Goal: Information Seeking & Learning: Learn about a topic

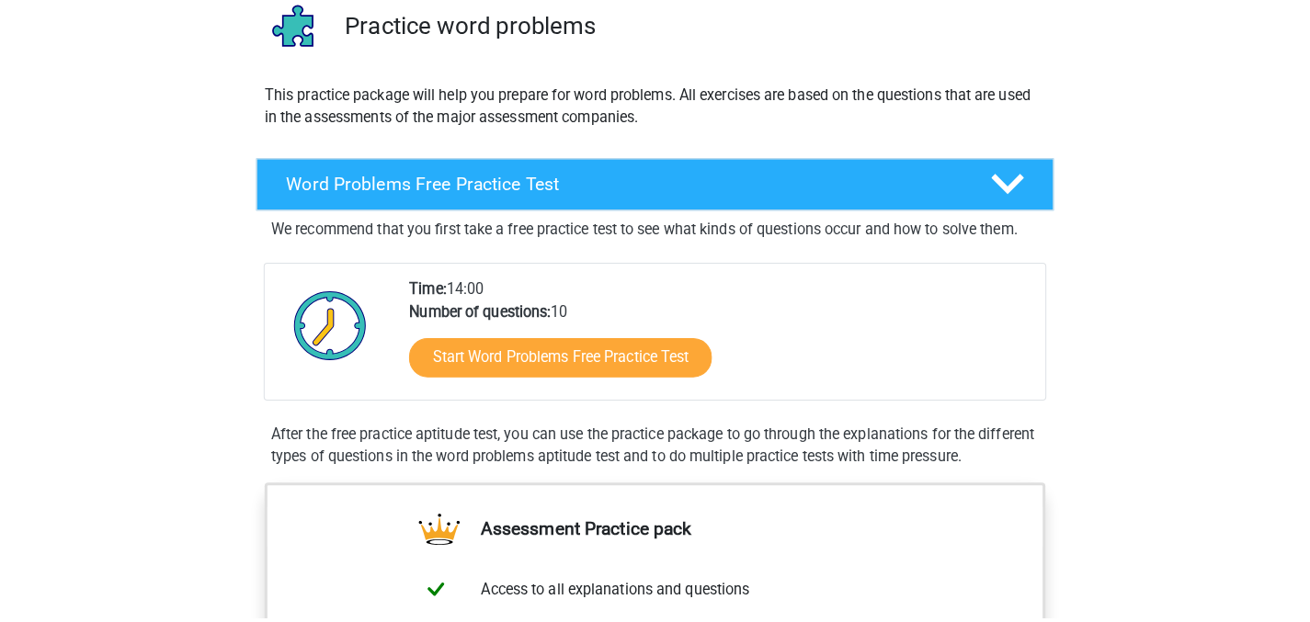
scroll to position [121, 0]
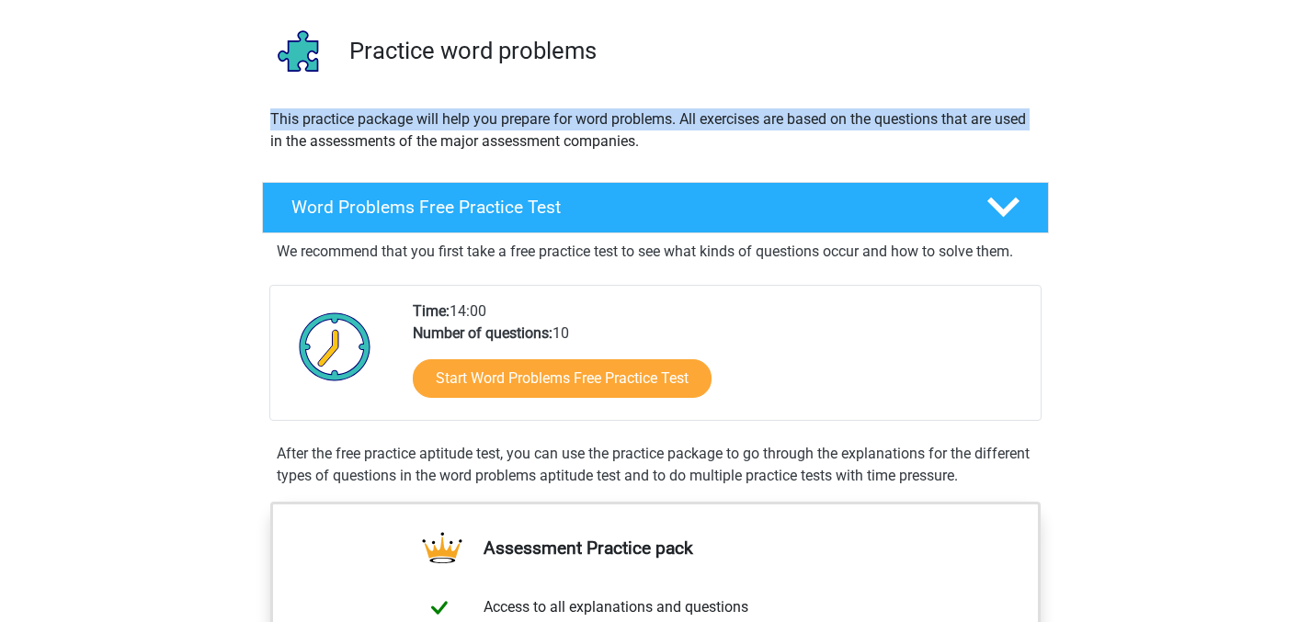
drag, startPoint x: 208, startPoint y: 148, endPoint x: 207, endPoint y: 113, distance: 34.9
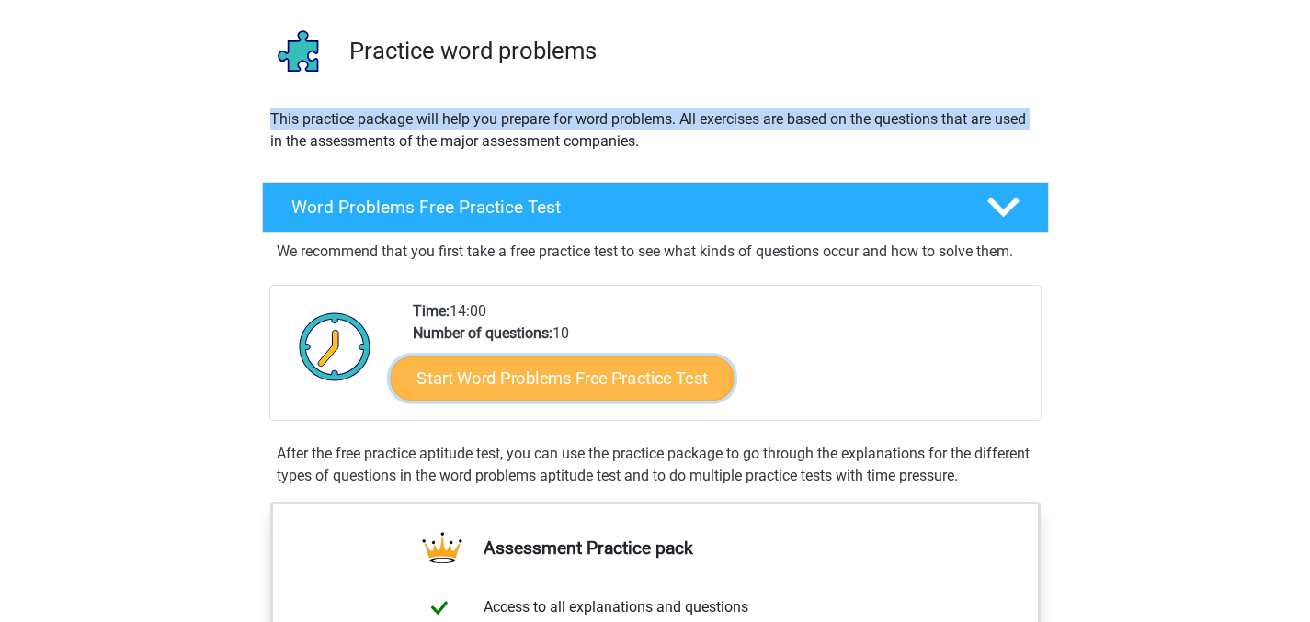
click at [518, 389] on link "Start Word Problems Free Practice Test" at bounding box center [562, 378] width 344 height 44
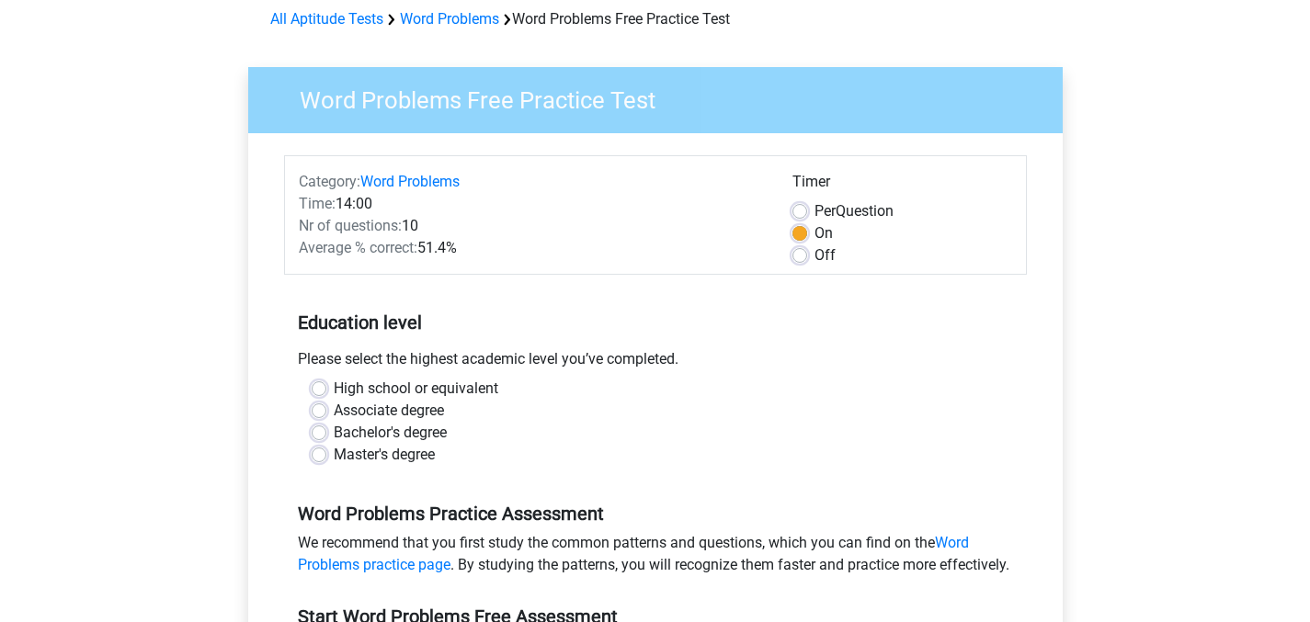
scroll to position [85, 0]
click at [334, 383] on label "High school or equivalent" at bounding box center [416, 388] width 165 height 22
click at [317, 383] on input "High school or equivalent" at bounding box center [319, 386] width 15 height 18
radio input "true"
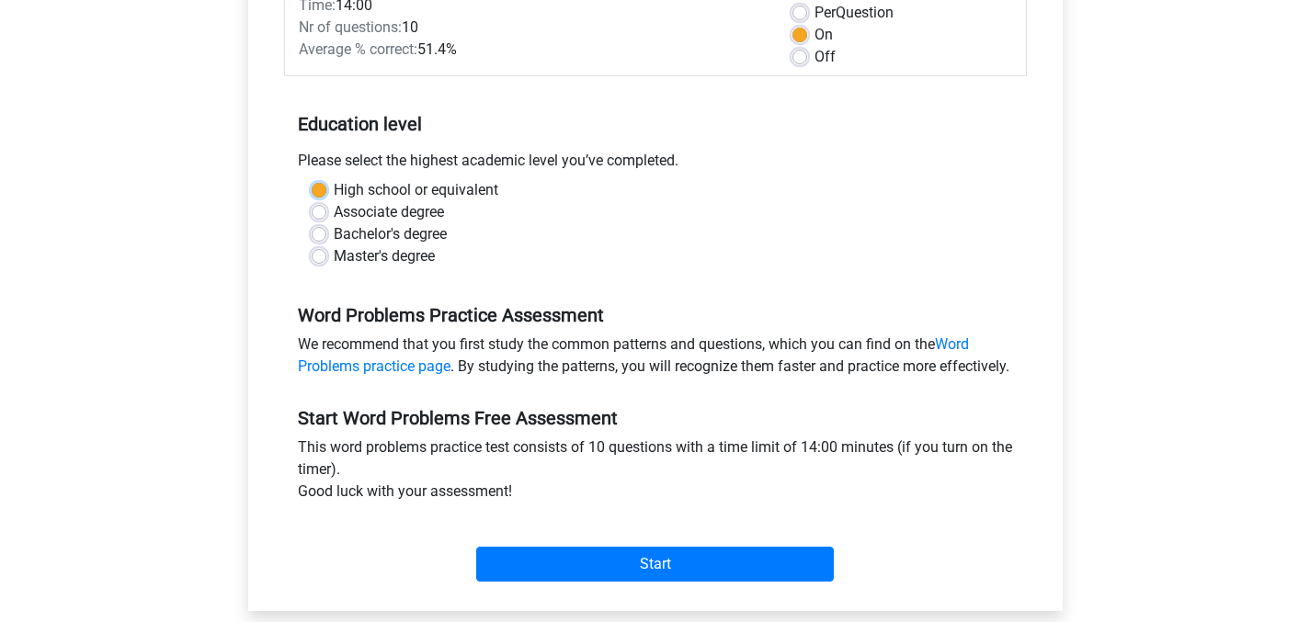
scroll to position [507, 0]
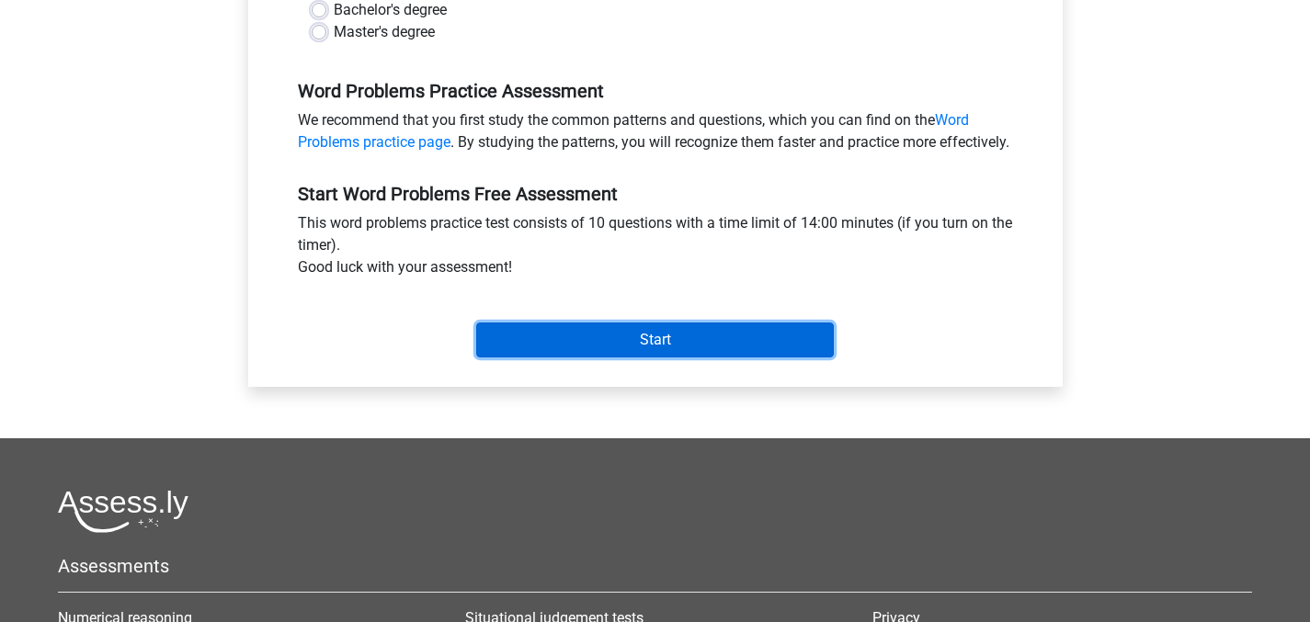
click at [595, 358] on input "Start" at bounding box center [655, 340] width 358 height 35
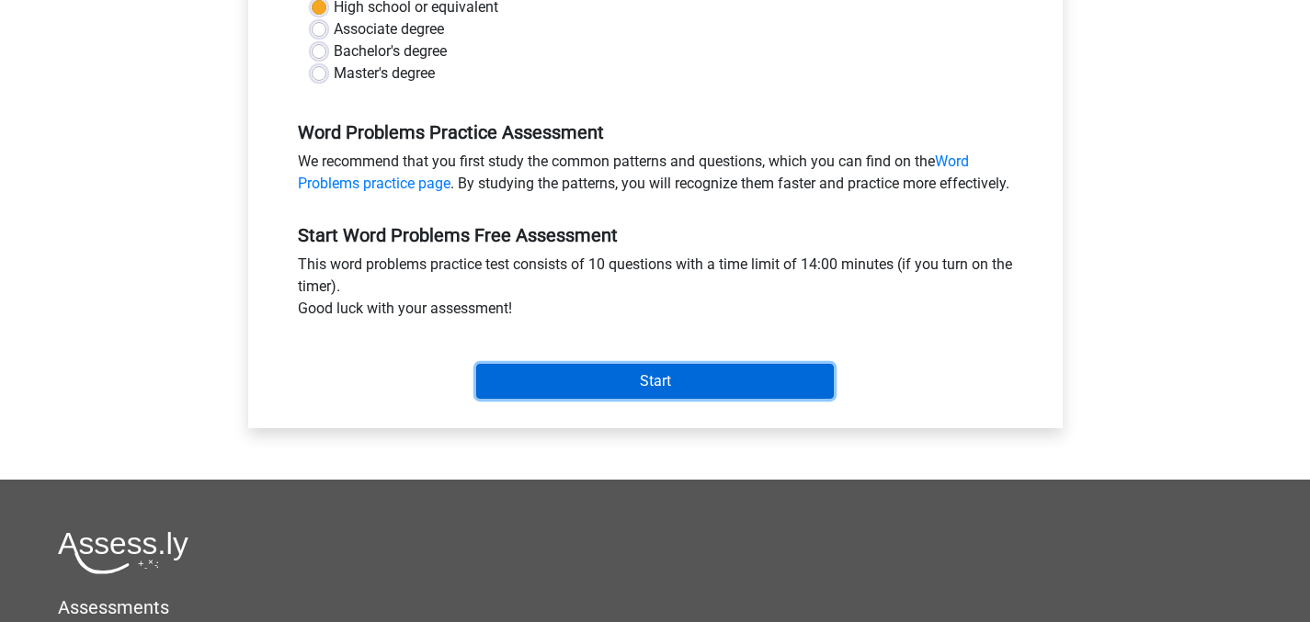
scroll to position [460, 0]
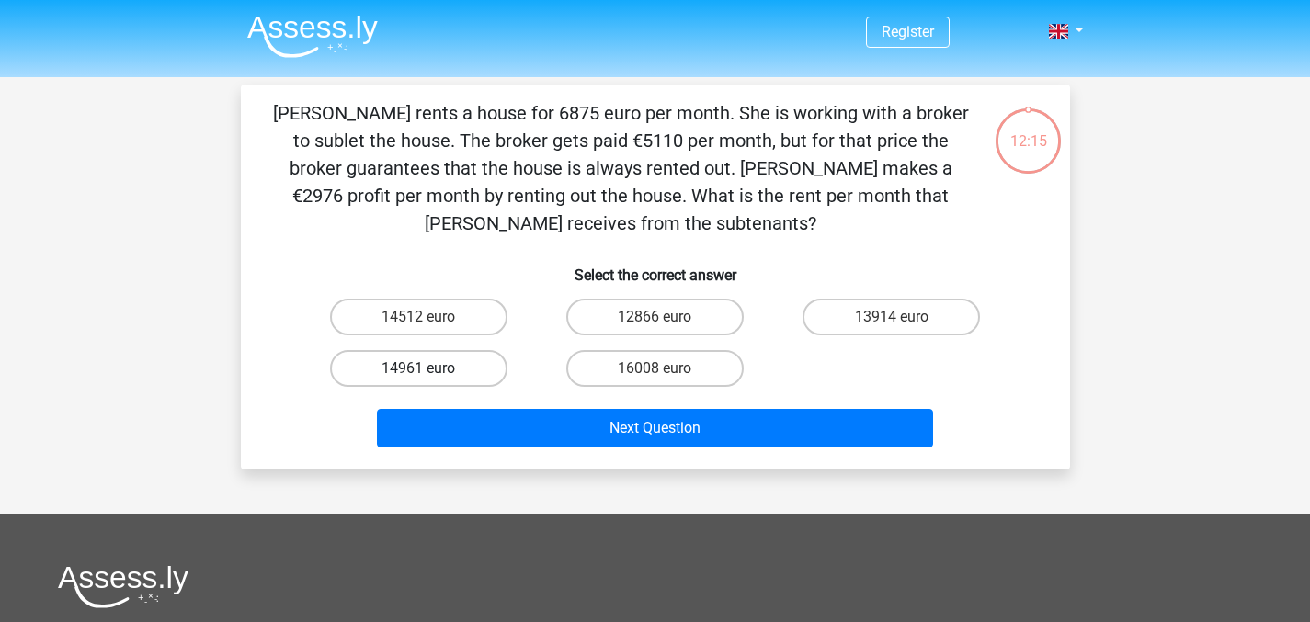
drag, startPoint x: 411, startPoint y: 372, endPoint x: 433, endPoint y: 387, distance: 26.5
click at [412, 371] on label "14961 euro" at bounding box center [418, 368] width 177 height 37
click at [418, 371] on input "14961 euro" at bounding box center [424, 375] width 12 height 12
radio input "true"
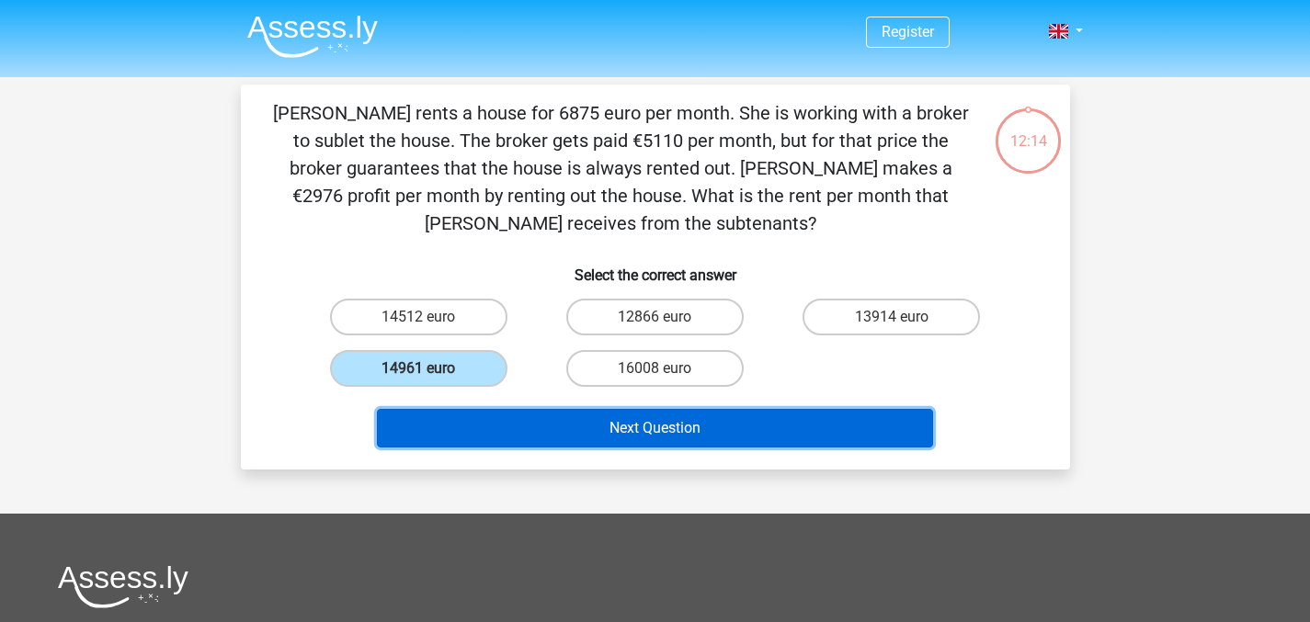
click at [470, 420] on button "Next Question" at bounding box center [655, 428] width 556 height 39
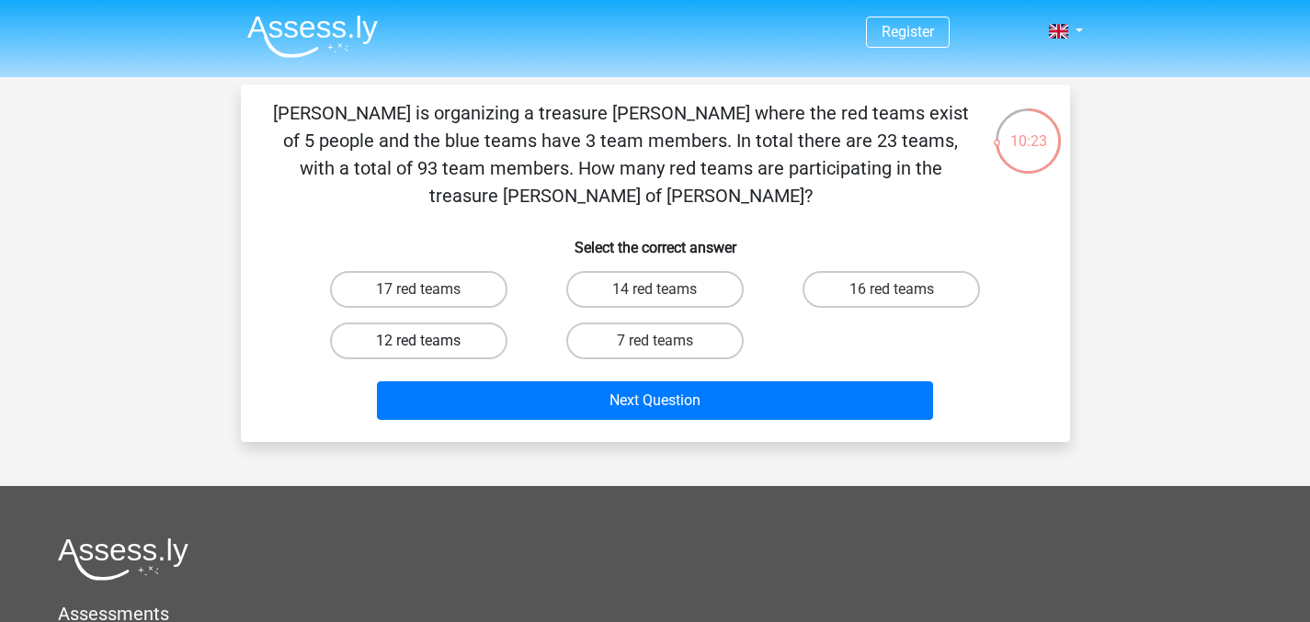
click at [425, 323] on label "12 red teams" at bounding box center [418, 341] width 177 height 37
click at [425, 341] on input "12 red teams" at bounding box center [424, 347] width 12 height 12
radio input "true"
click at [425, 323] on label "12 red teams" at bounding box center [418, 341] width 177 height 37
click at [425, 341] on input "12 red teams" at bounding box center [424, 347] width 12 height 12
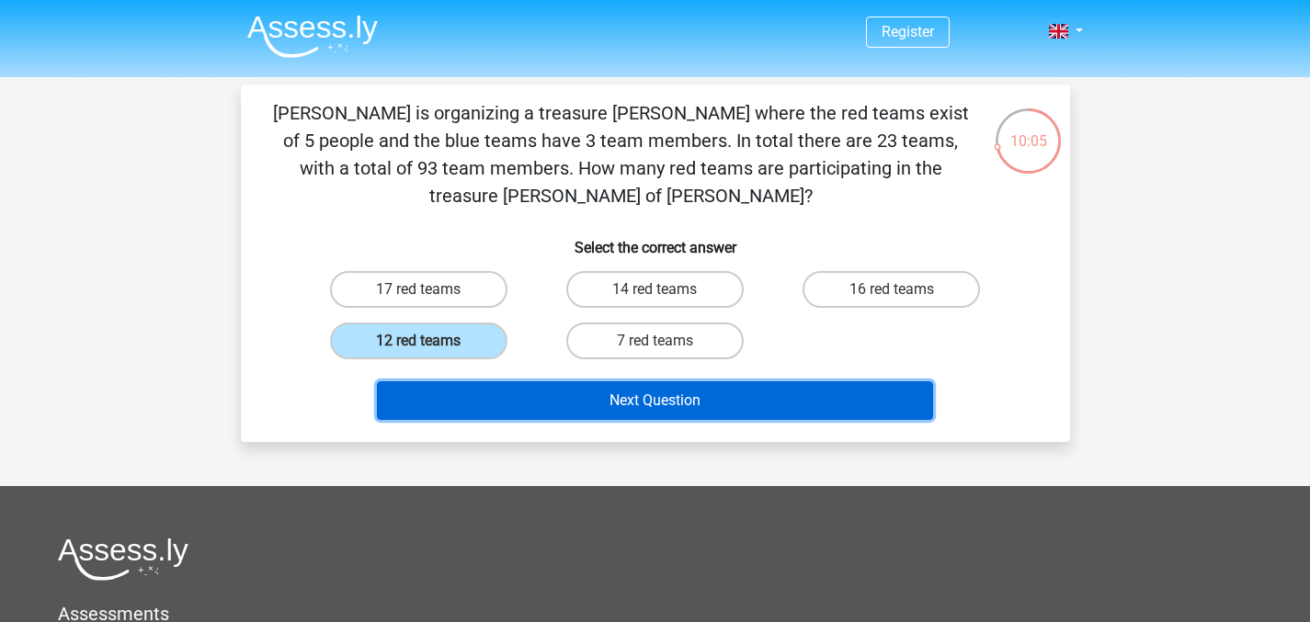
click at [473, 382] on button "Next Question" at bounding box center [655, 401] width 556 height 39
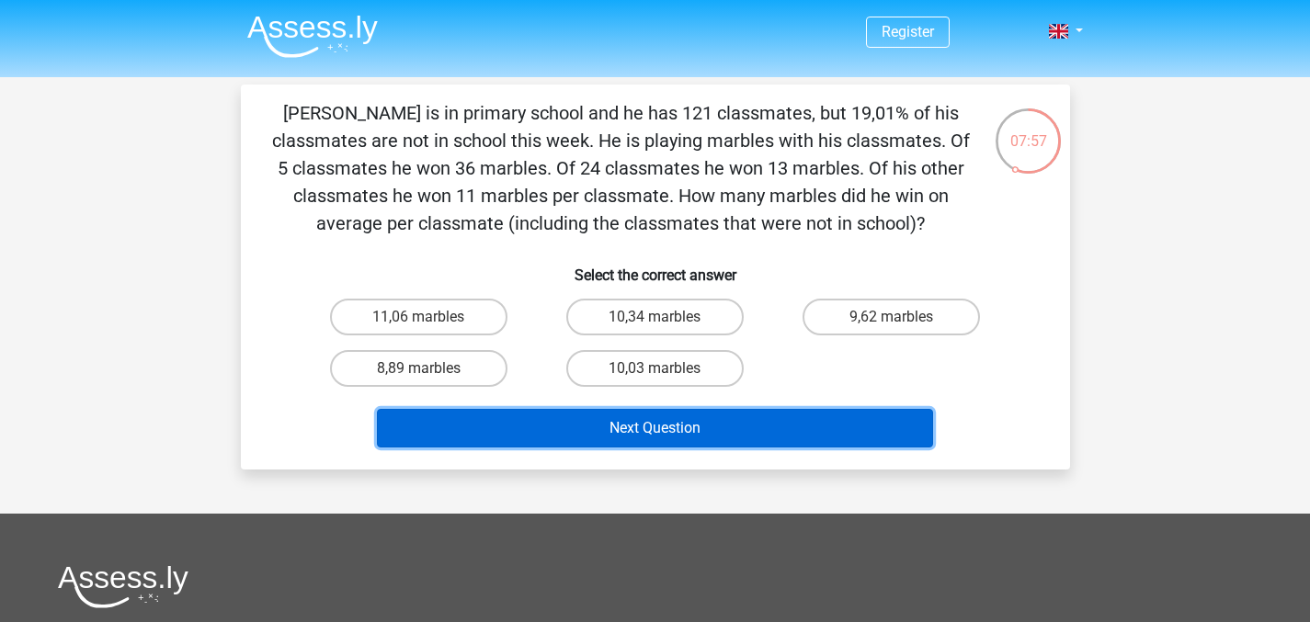
drag, startPoint x: 560, startPoint y: 419, endPoint x: 557, endPoint y: 410, distance: 9.6
click at [559, 418] on button "Next Question" at bounding box center [655, 428] width 556 height 39
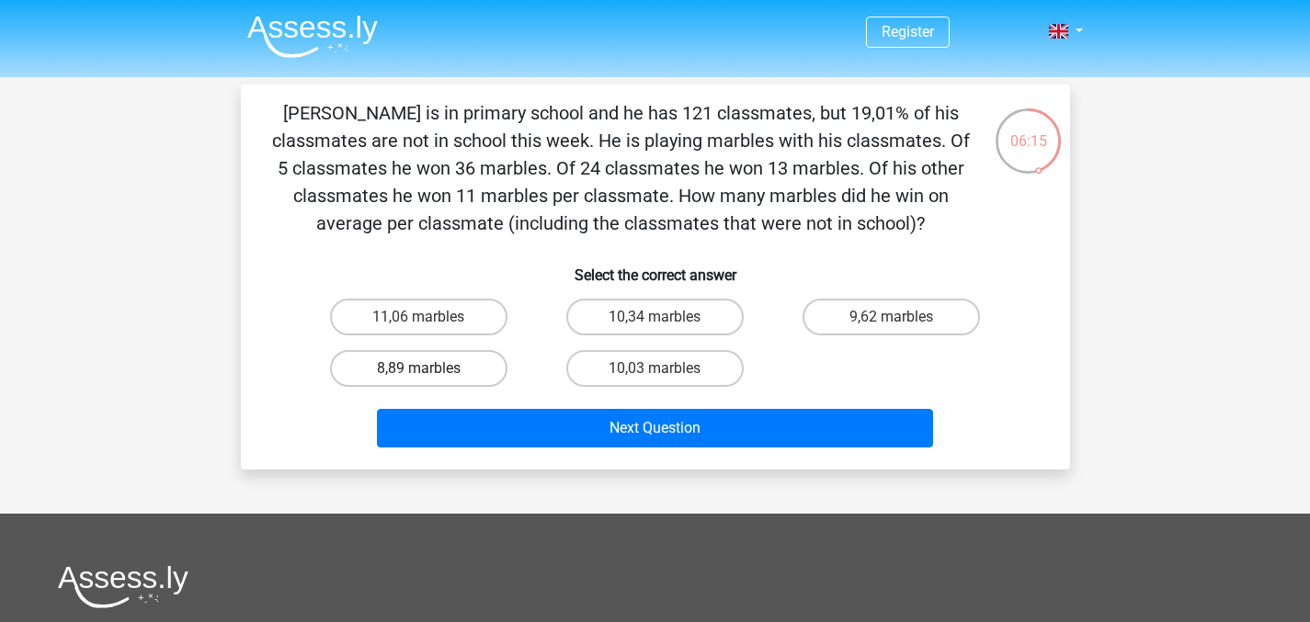
click at [466, 356] on label "8,89 marbles" at bounding box center [418, 368] width 177 height 37
click at [430, 369] on input "8,89 marbles" at bounding box center [424, 375] width 12 height 12
radio input "true"
click at [831, 321] on label "9,62 marbles" at bounding box center [891, 317] width 177 height 37
click at [892, 321] on input "9,62 marbles" at bounding box center [898, 323] width 12 height 12
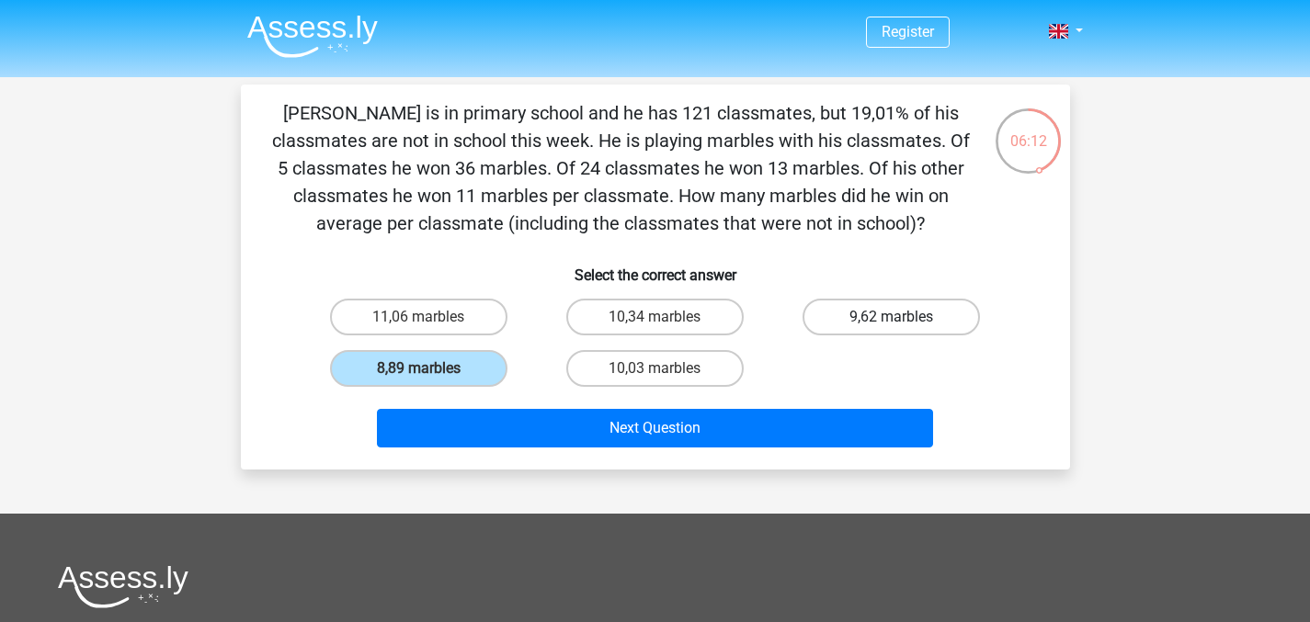
radio input "true"
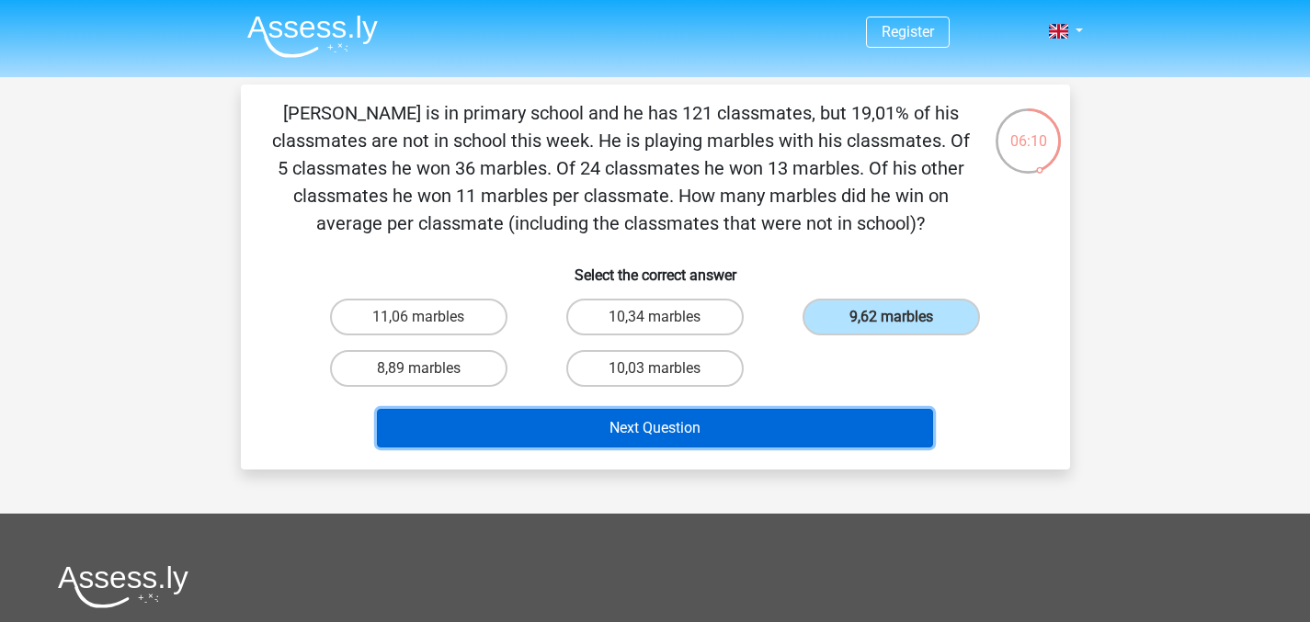
click at [744, 427] on button "Next Question" at bounding box center [655, 428] width 556 height 39
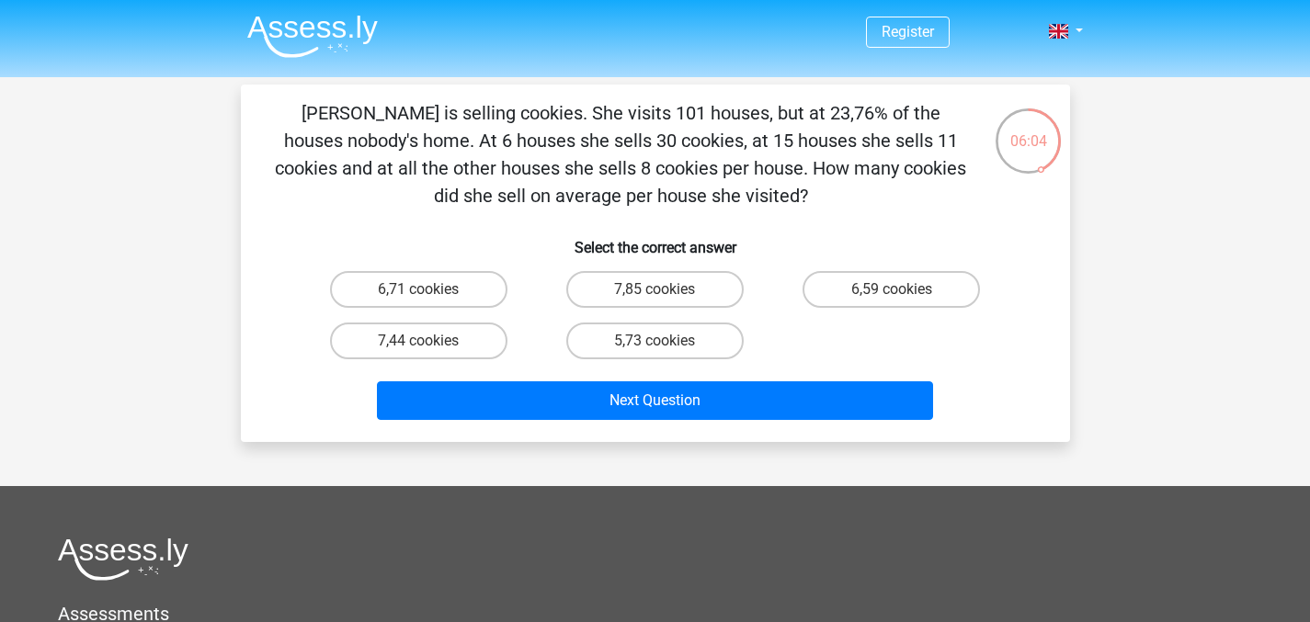
click at [384, 213] on div "Anne is selling cookies. She visits 101 houses, but at 23,76% of the houses nob…" at bounding box center [655, 263] width 815 height 328
click at [848, 295] on label "6,59 cookies" at bounding box center [891, 289] width 177 height 37
click at [892, 295] on input "6,59 cookies" at bounding box center [898, 296] width 12 height 12
radio input "true"
click at [845, 295] on label "6,59 cookies" at bounding box center [891, 289] width 177 height 37
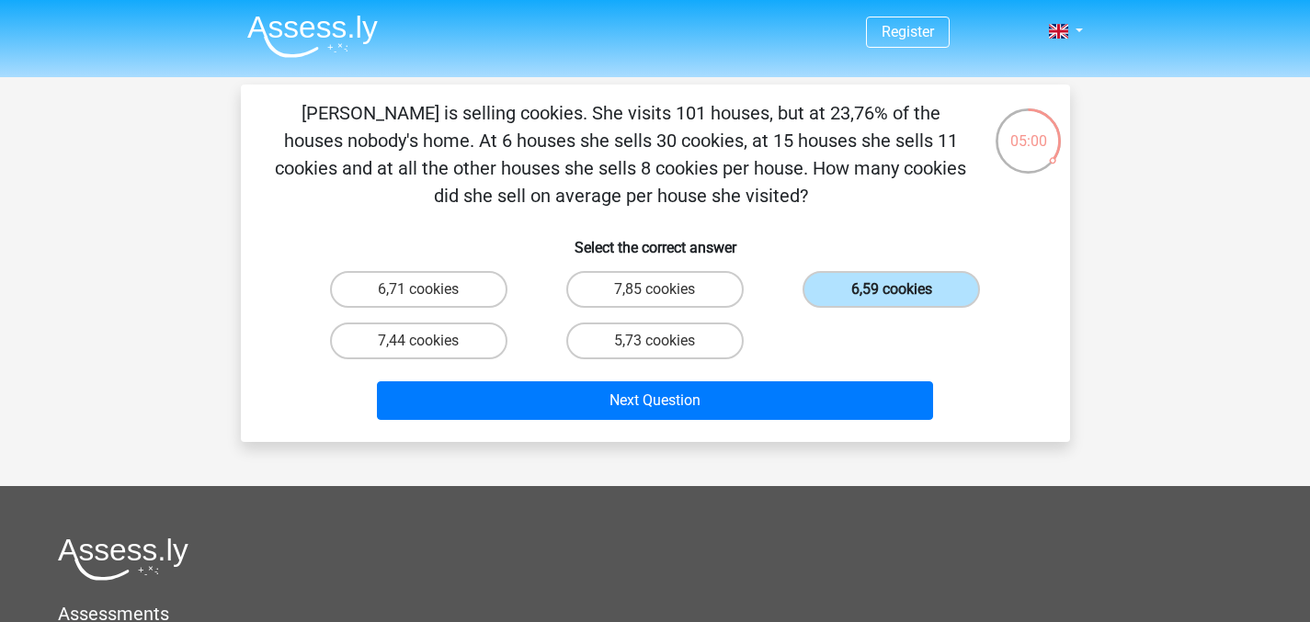
click at [892, 295] on input "6,59 cookies" at bounding box center [898, 296] width 12 height 12
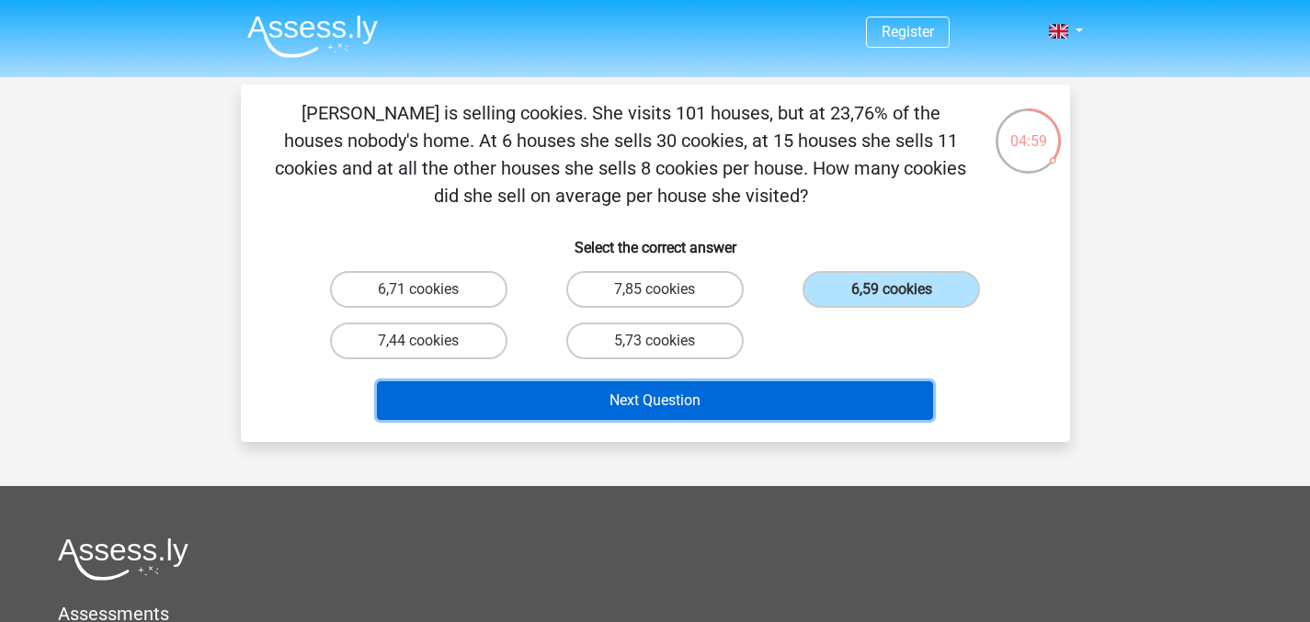
click at [690, 405] on button "Next Question" at bounding box center [655, 401] width 556 height 39
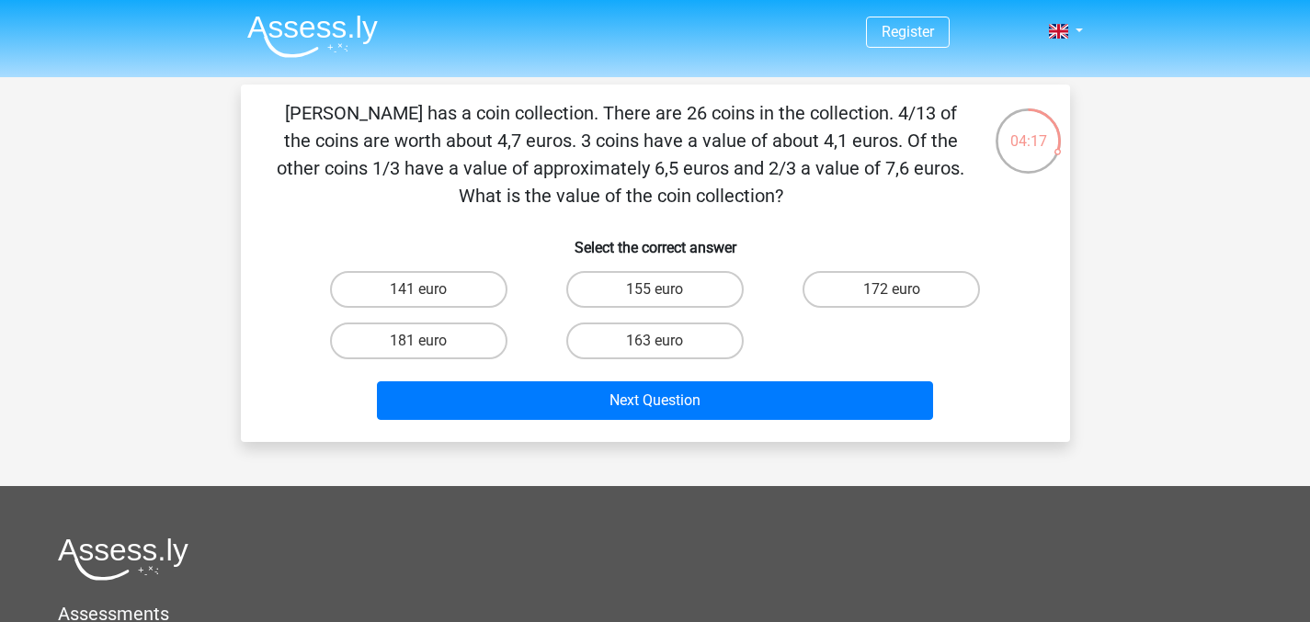
click at [236, 139] on div "04:17 Question 5 of 10 Question category: word problems set 1 Select the correc…" at bounding box center [655, 264] width 859 height 358
click at [679, 298] on label "155 euro" at bounding box center [654, 289] width 177 height 37
click at [667, 298] on input "155 euro" at bounding box center [661, 296] width 12 height 12
radio input "true"
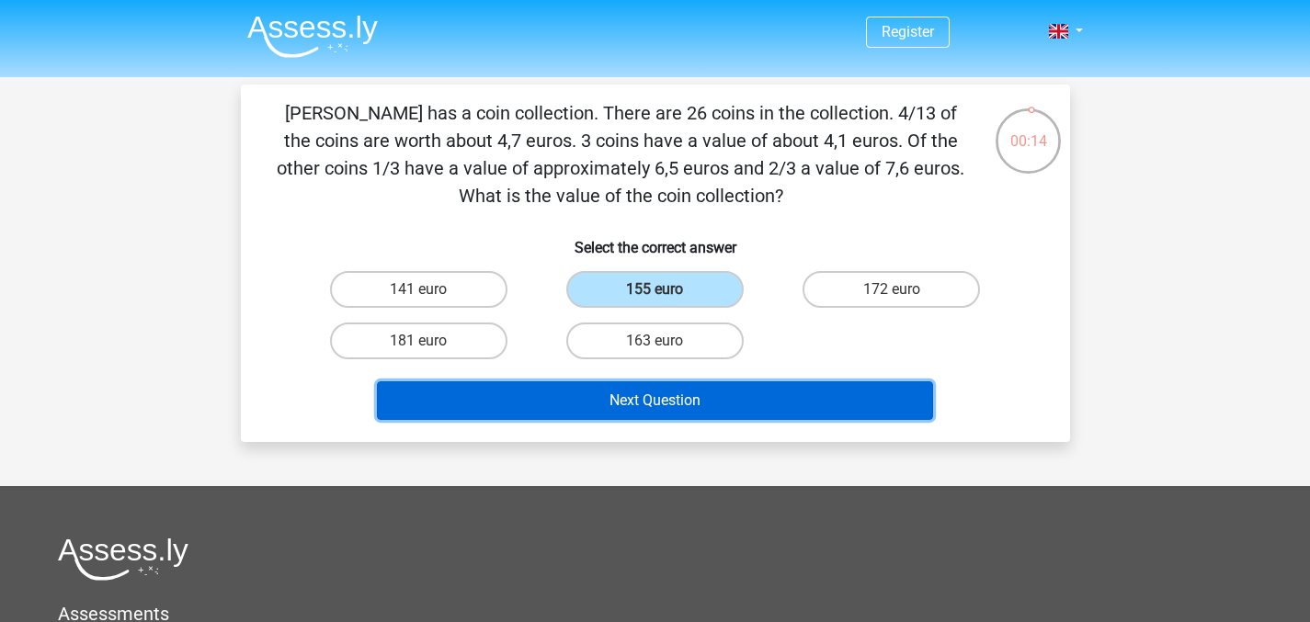
click at [681, 409] on button "Next Question" at bounding box center [655, 401] width 556 height 39
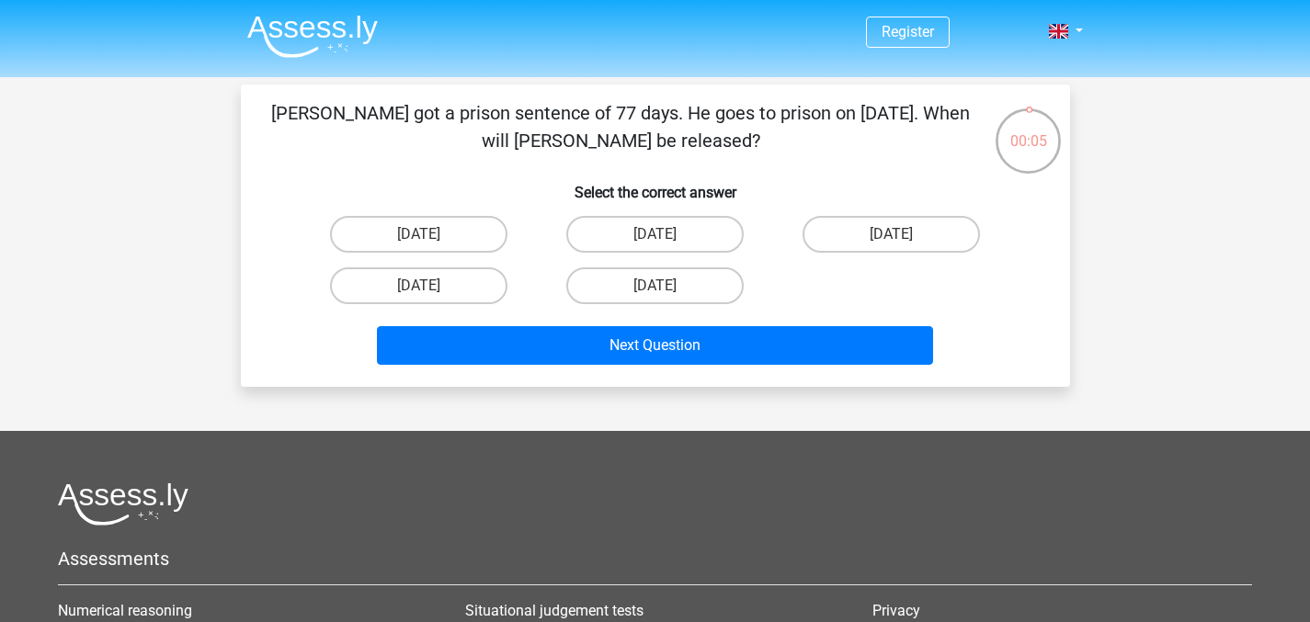
click at [361, 111] on p "John got a prison sentence of 77 days. He goes to prison on May 28. When will J…" at bounding box center [620, 126] width 701 height 55
click at [469, 235] on label "August 16" at bounding box center [418, 234] width 177 height 37
click at [430, 235] on input "August 16" at bounding box center [424, 240] width 12 height 12
radio input "true"
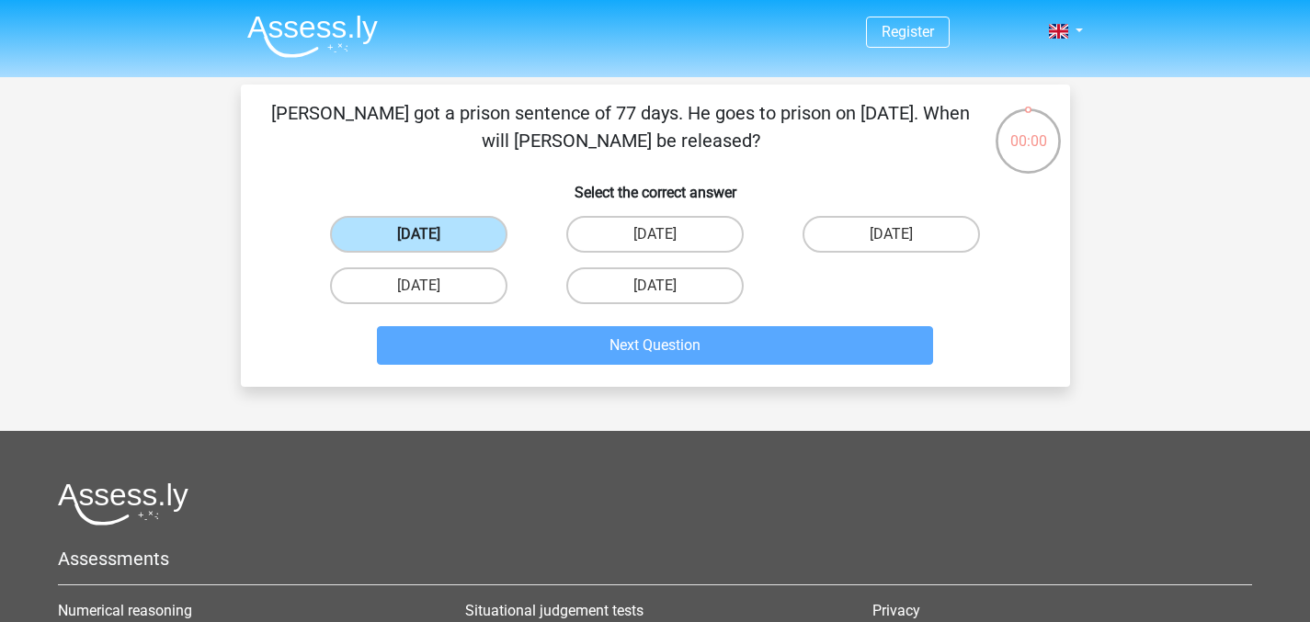
click at [451, 250] on label "August 16" at bounding box center [418, 234] width 177 height 37
click at [430, 246] on input "August 16" at bounding box center [424, 240] width 12 height 12
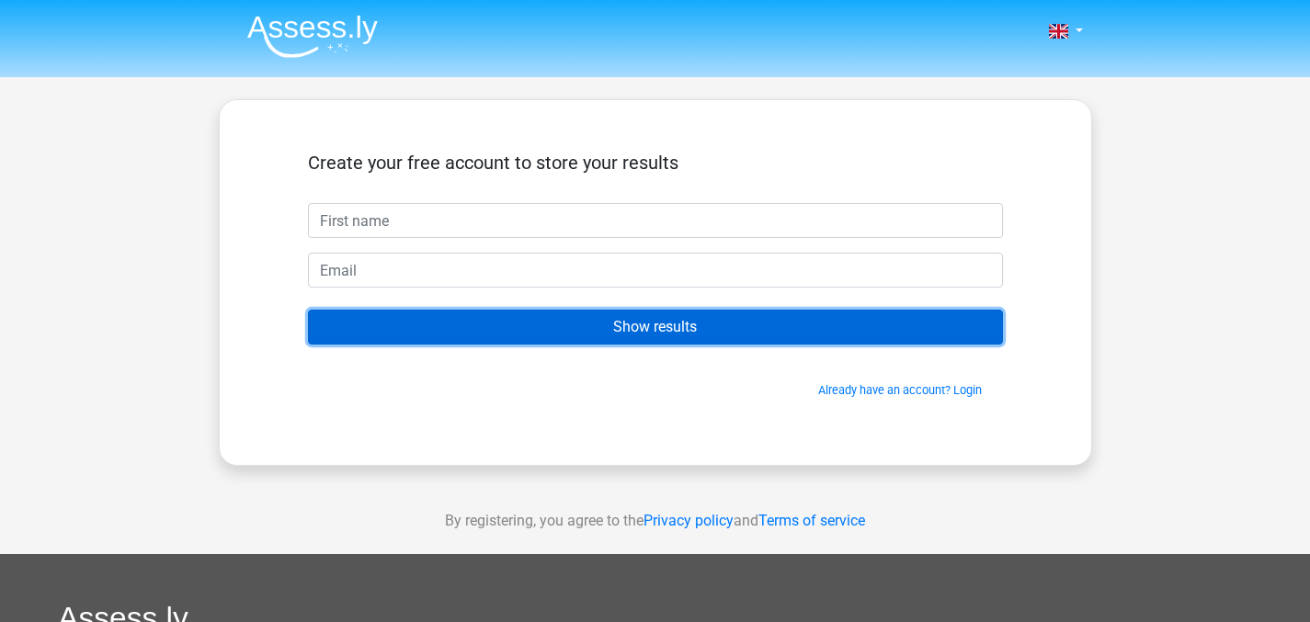
click at [582, 320] on input "Show results" at bounding box center [655, 327] width 695 height 35
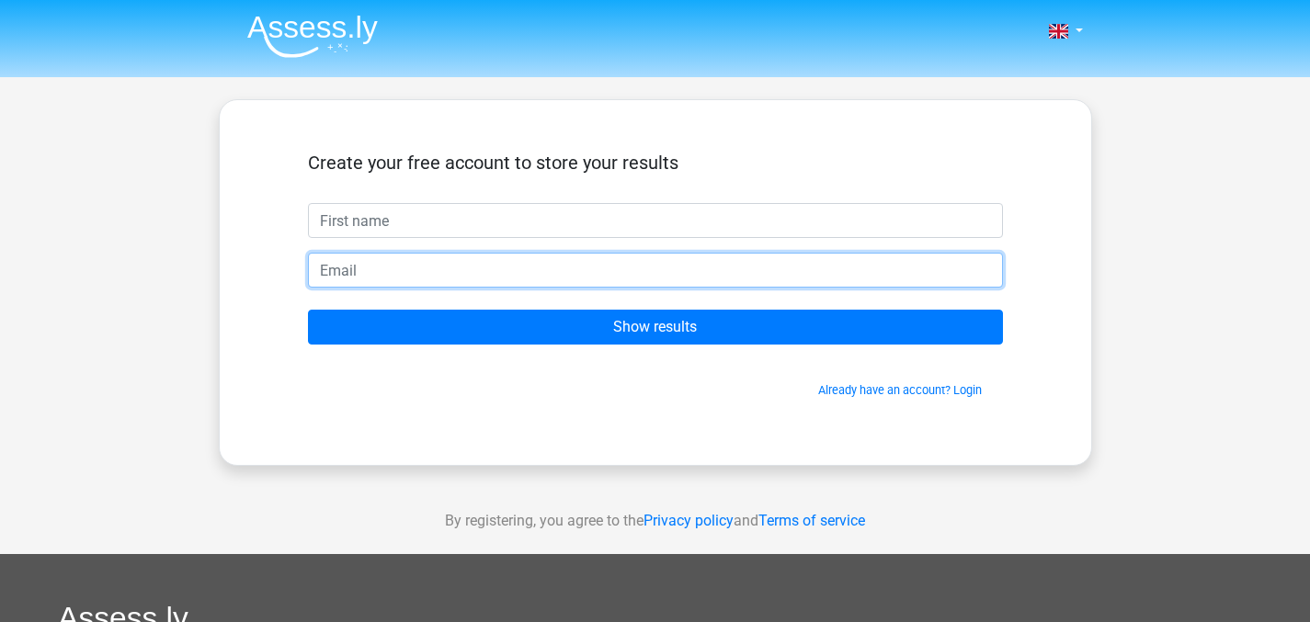
click at [581, 264] on input "email" at bounding box center [655, 270] width 695 height 35
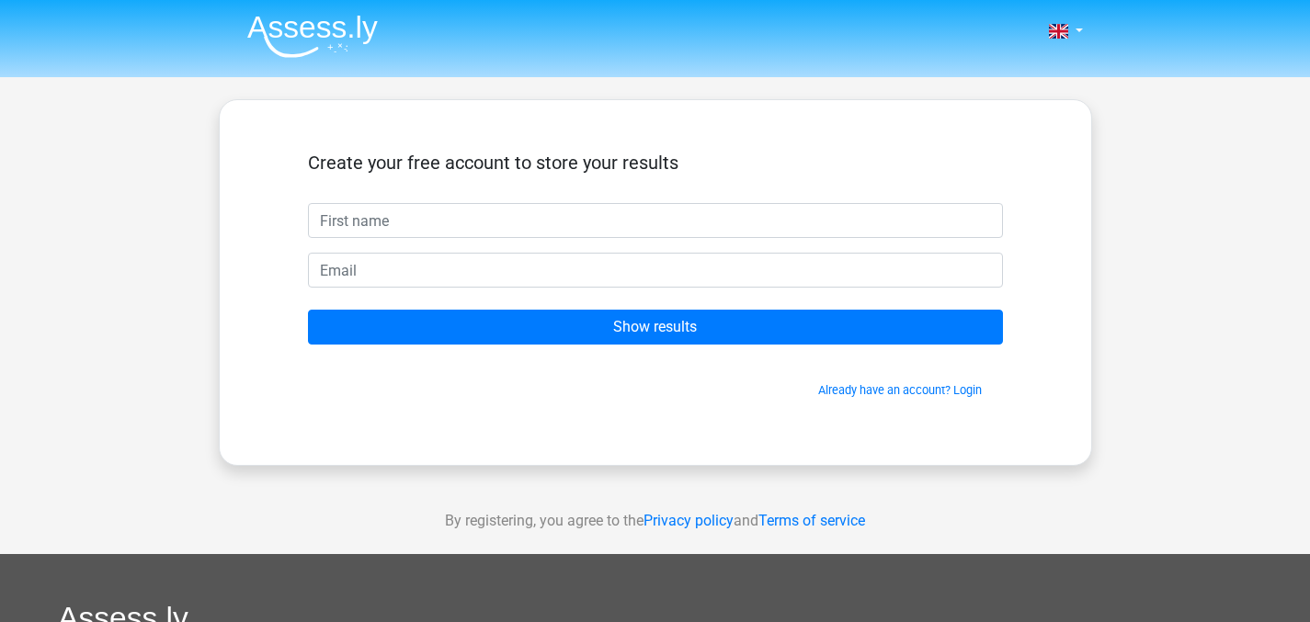
click at [273, 262] on div "Create your free account to store your results Show results Already have an acc…" at bounding box center [655, 282] width 783 height 277
